Goal: Task Accomplishment & Management: Manage account settings

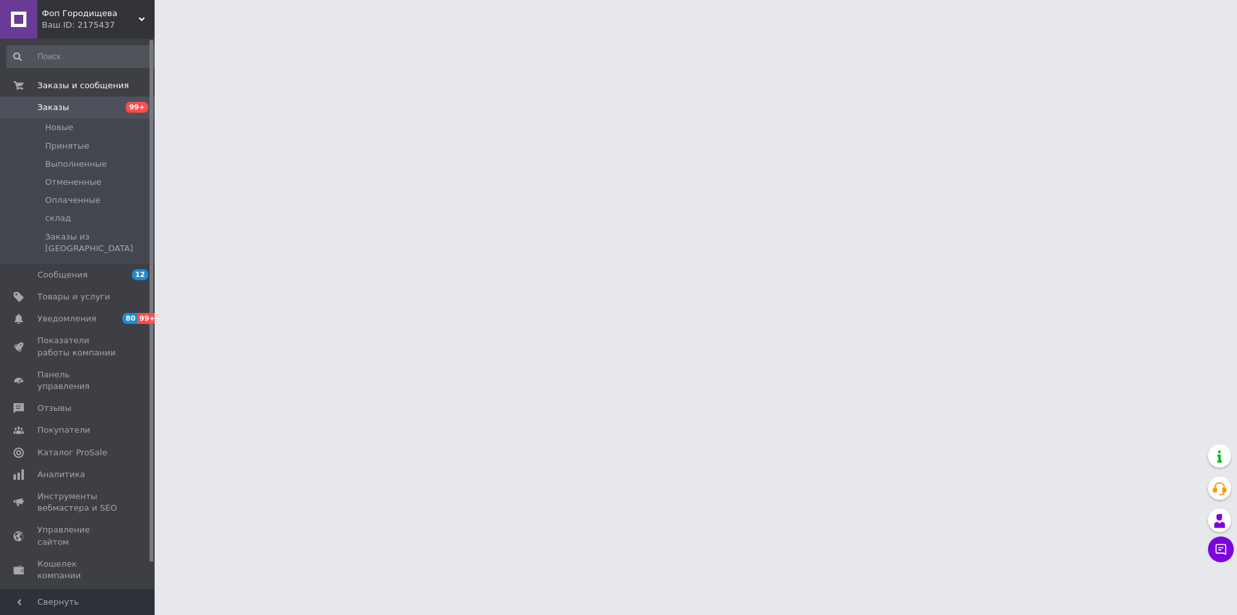
click at [48, 105] on span "Заказы" at bounding box center [53, 108] width 32 height 12
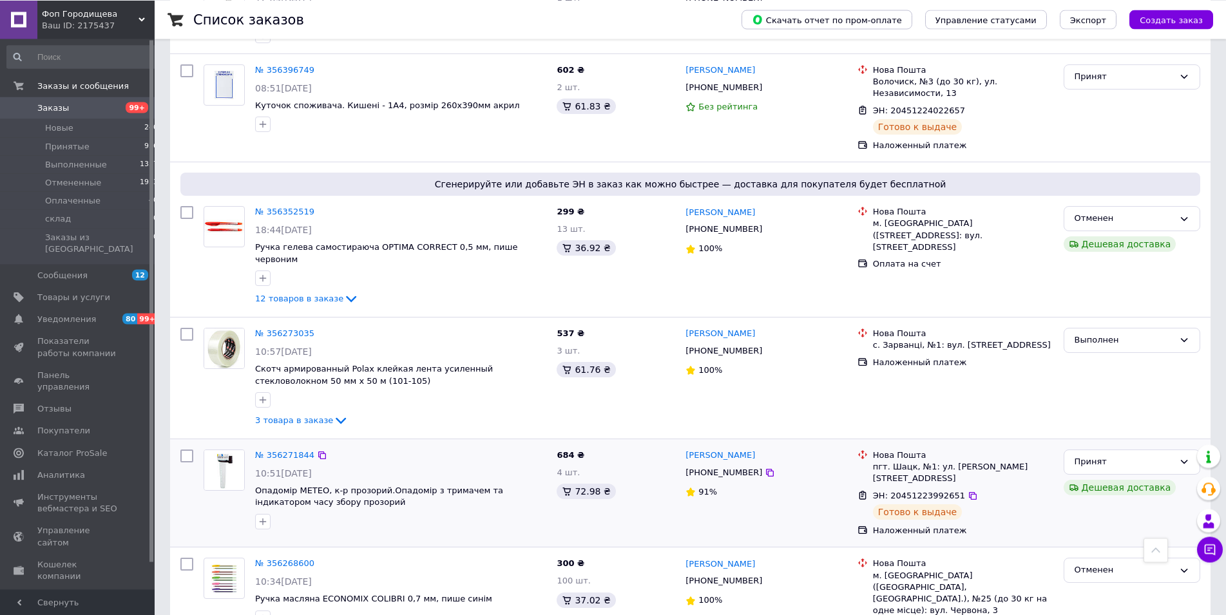
scroll to position [1686, 0]
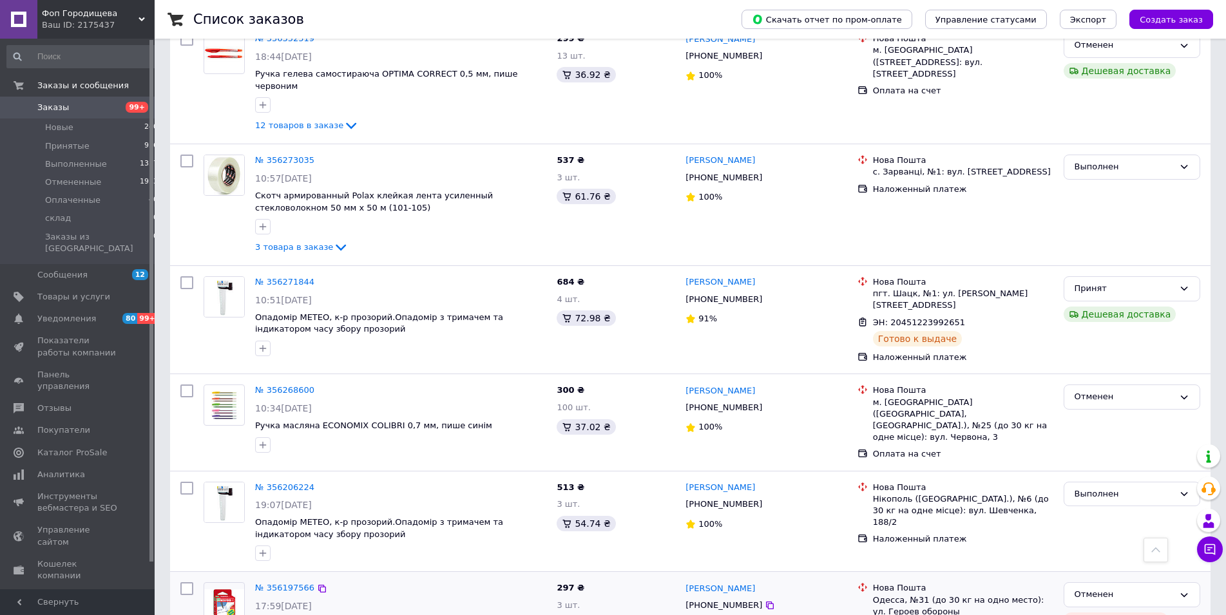
drag, startPoint x: 219, startPoint y: 590, endPoint x: 319, endPoint y: 536, distance: 114.1
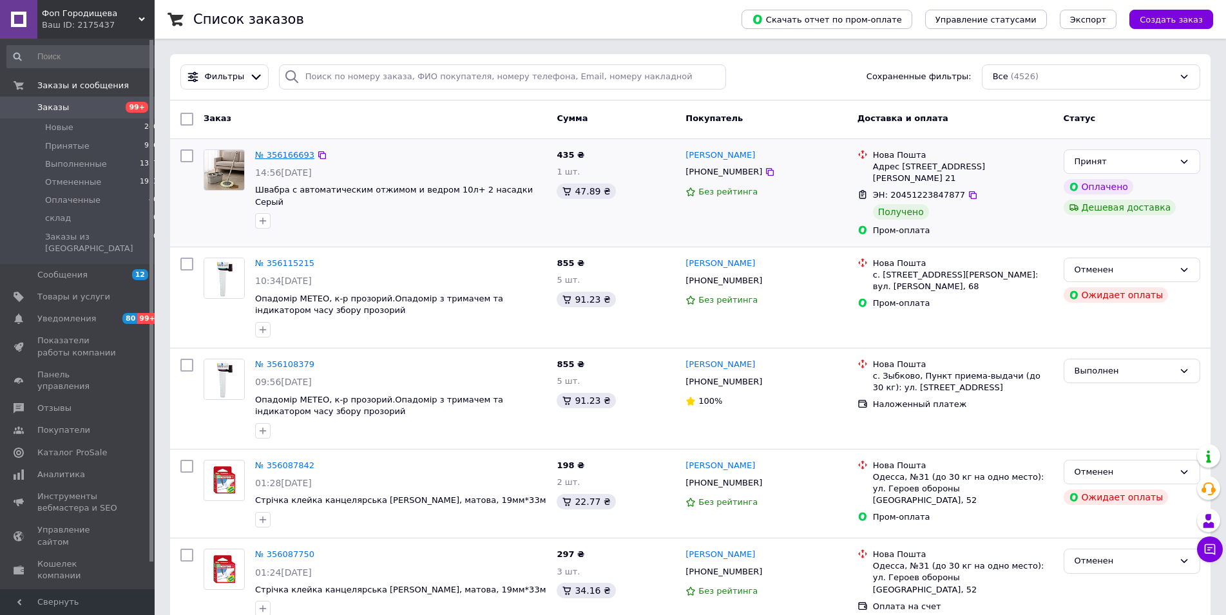
click at [289, 156] on link "№ 356166693" at bounding box center [284, 155] width 59 height 10
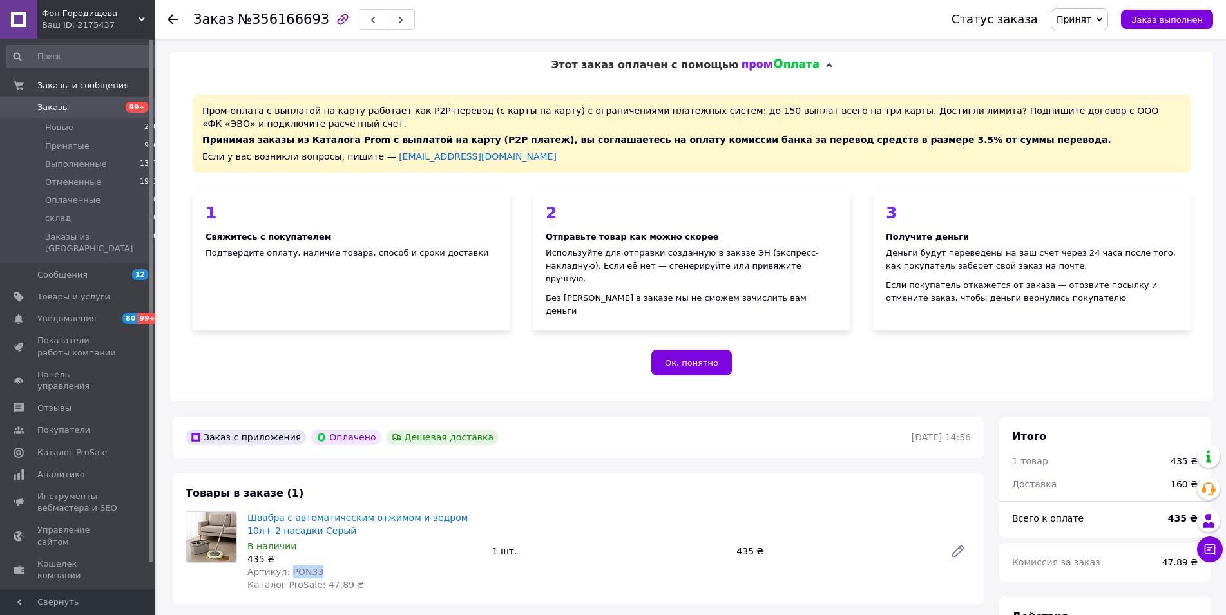
drag, startPoint x: 285, startPoint y: 558, endPoint x: 314, endPoint y: 554, distance: 28.7
click at [314, 566] on div "Артикул: PON33" at bounding box center [364, 572] width 234 height 13
copy span "PON33"
click at [70, 13] on span "Фоп Городищева" at bounding box center [90, 14] width 97 height 12
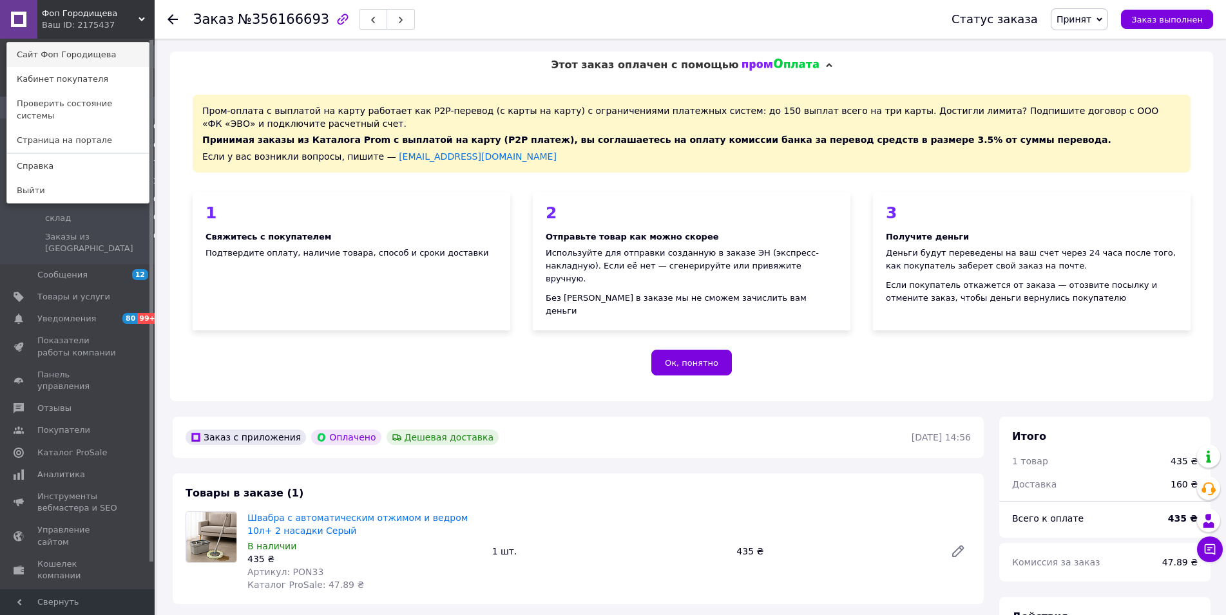
click at [84, 51] on link "Сайт Фоп Городищева" at bounding box center [78, 55] width 142 height 24
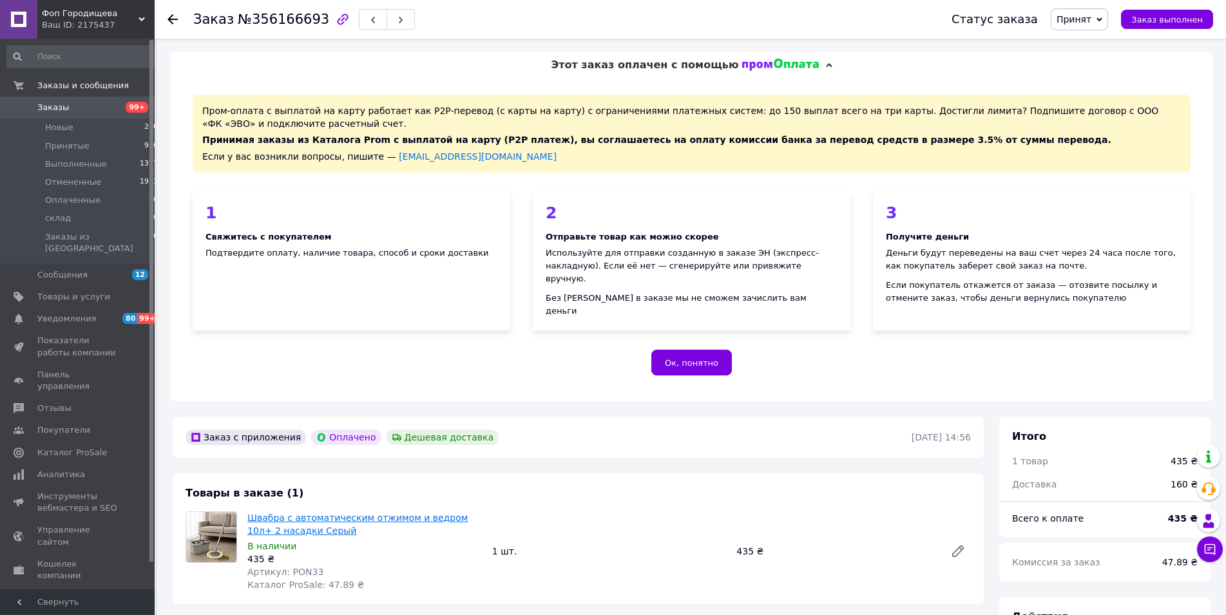
click at [379, 513] on link "Швабра с автоматическим отжимом и ведром 10л+ 2 насадки Серый" at bounding box center [357, 524] width 220 height 23
click at [64, 291] on span "Товары и услуги" at bounding box center [73, 297] width 73 height 12
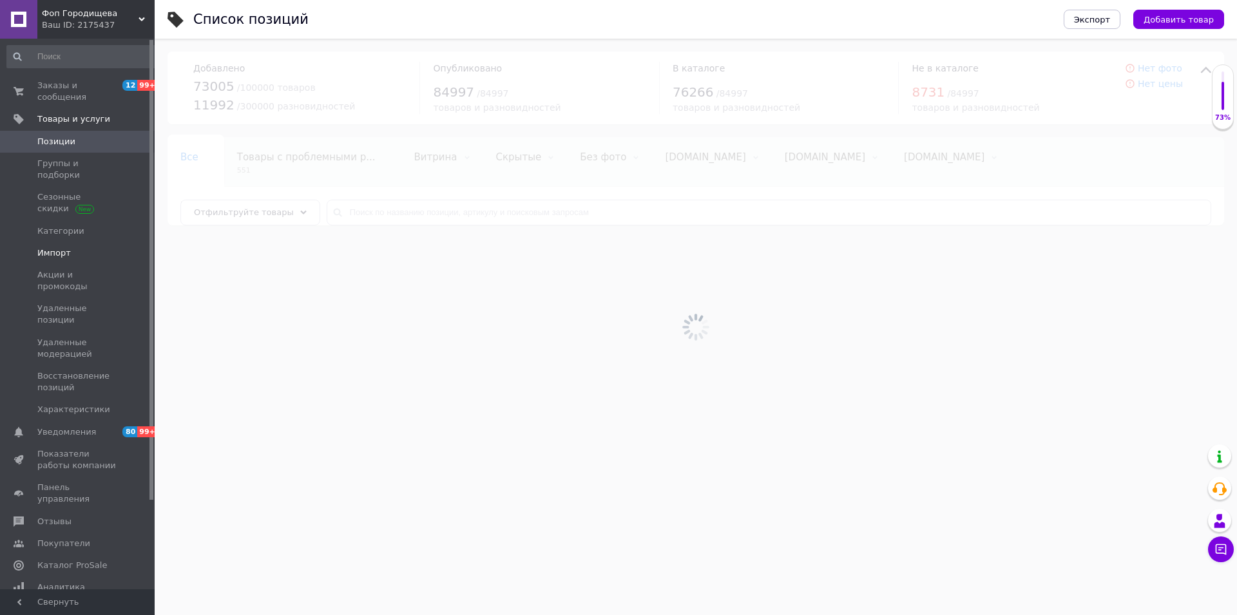
click at [68, 247] on span "Импорт" at bounding box center [78, 253] width 82 height 12
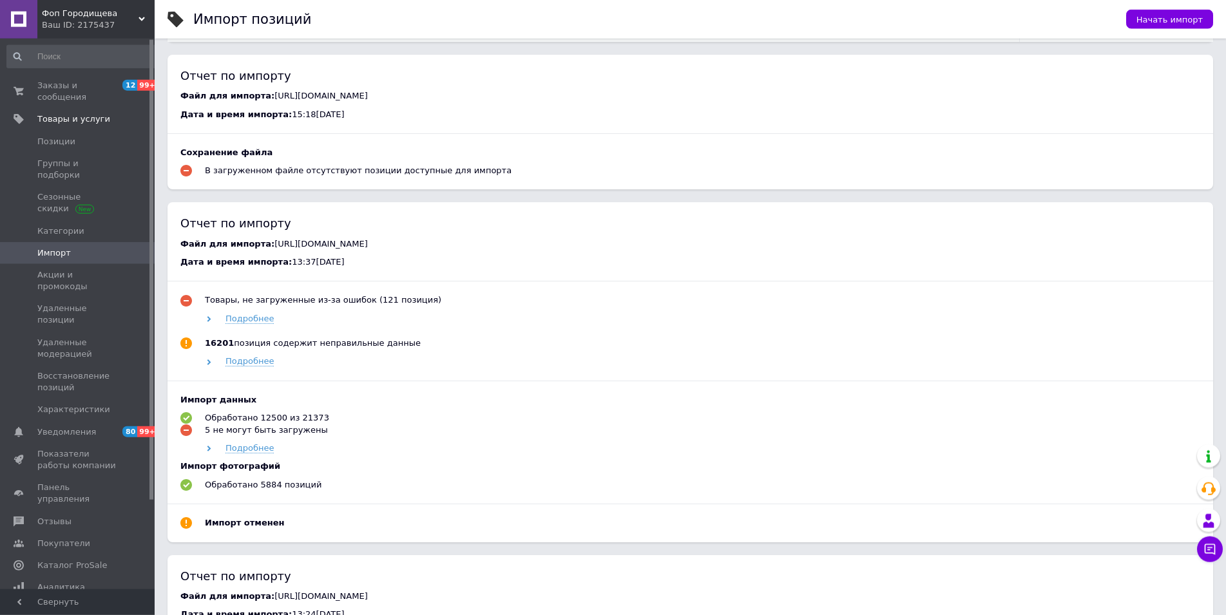
scroll to position [657, 0]
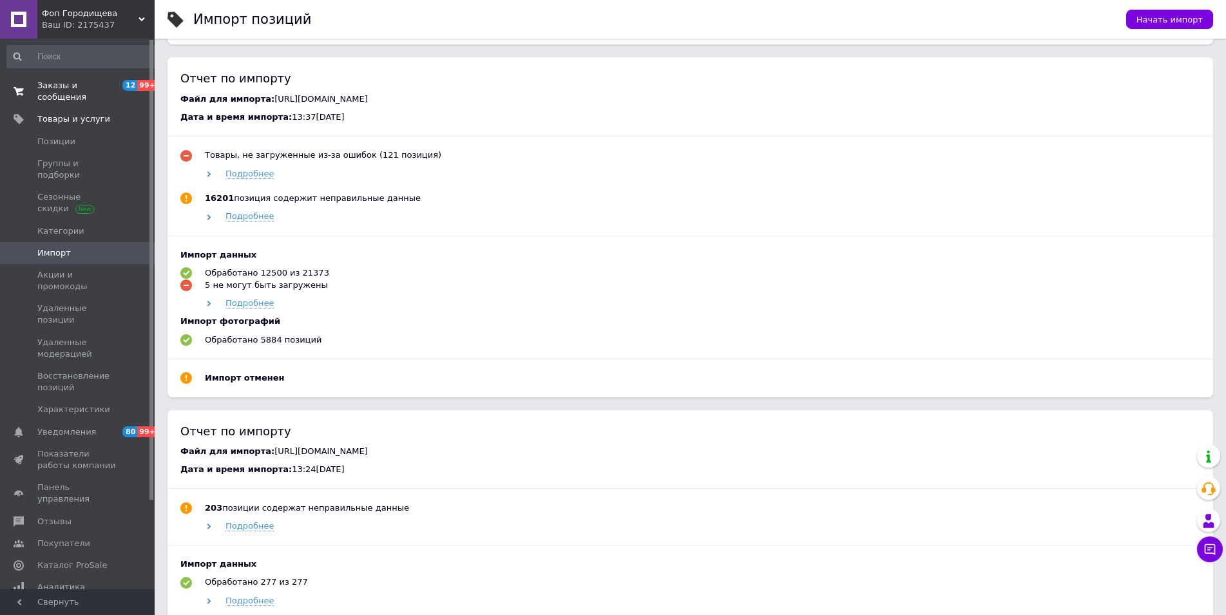
click at [89, 88] on span "Заказы и сообщения" at bounding box center [78, 91] width 82 height 23
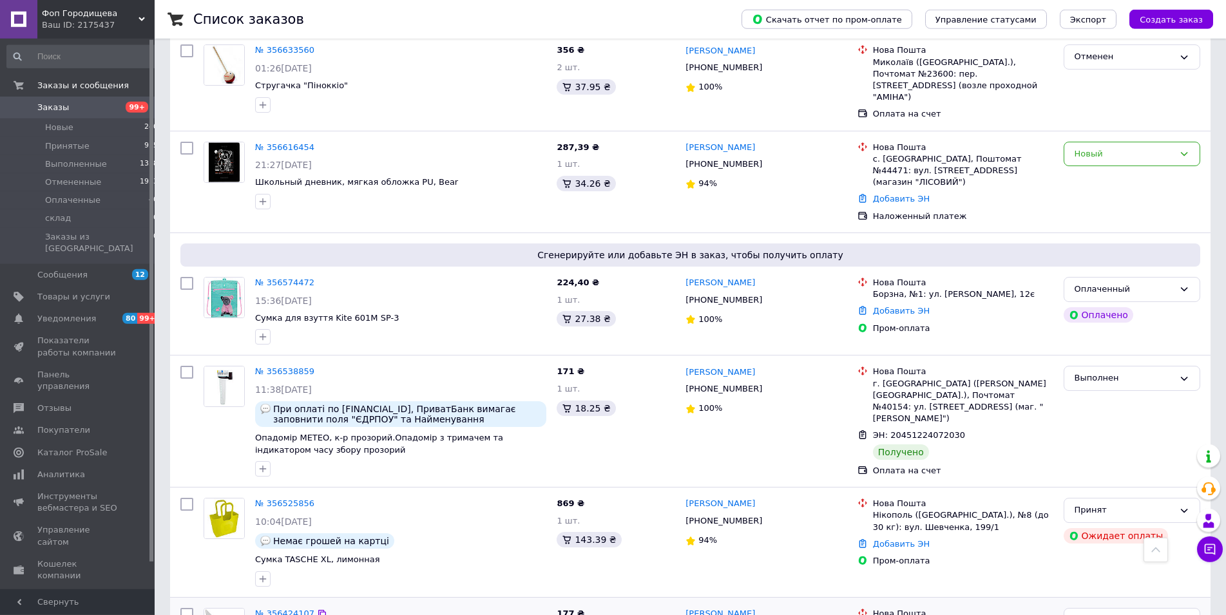
scroll to position [985, 0]
